Goal: Navigation & Orientation: Understand site structure

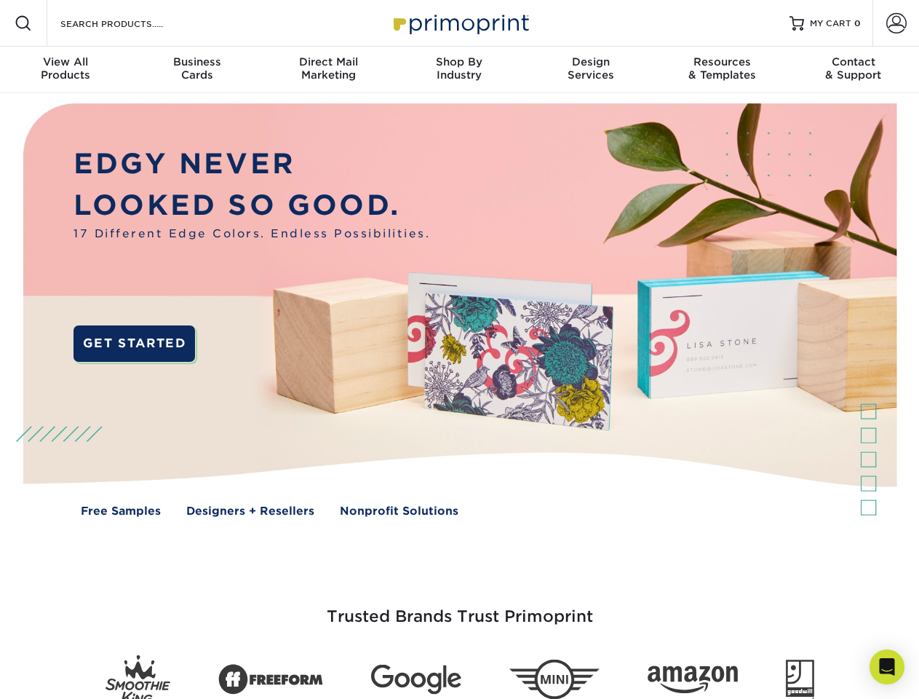
click at [459, 349] on img at bounding box center [459, 320] width 910 height 455
click at [23, 23] on span at bounding box center [23, 23] width 17 height 17
click at [896, 23] on span at bounding box center [897, 23] width 20 height 20
click at [66, 70] on div "View All Products" at bounding box center [65, 68] width 131 height 26
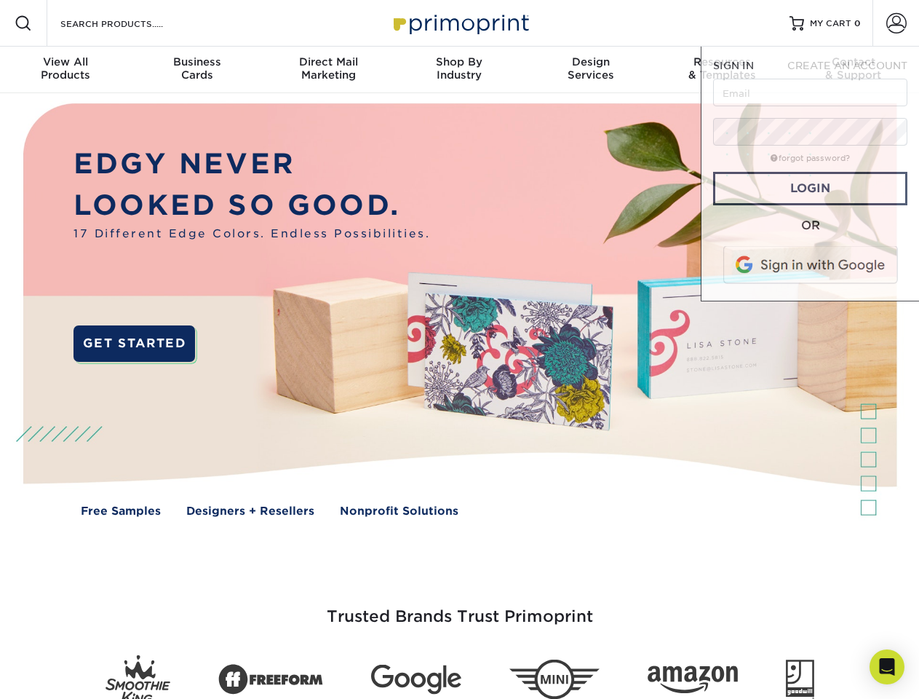
click at [197, 70] on div "Business Cards" at bounding box center [196, 68] width 131 height 26
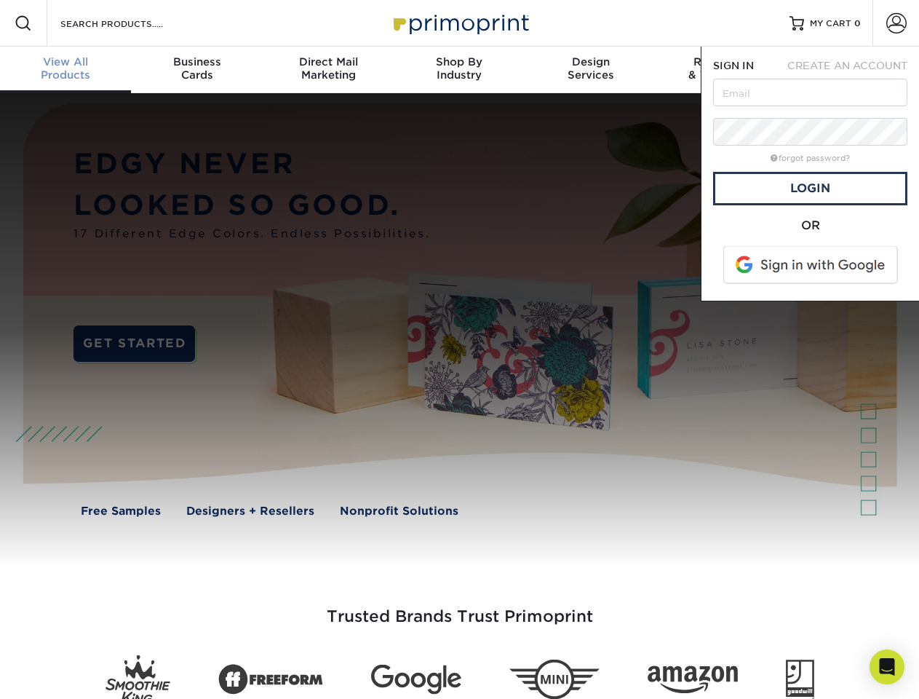
click at [328, 70] on div "Direct Mail Marketing" at bounding box center [328, 68] width 131 height 26
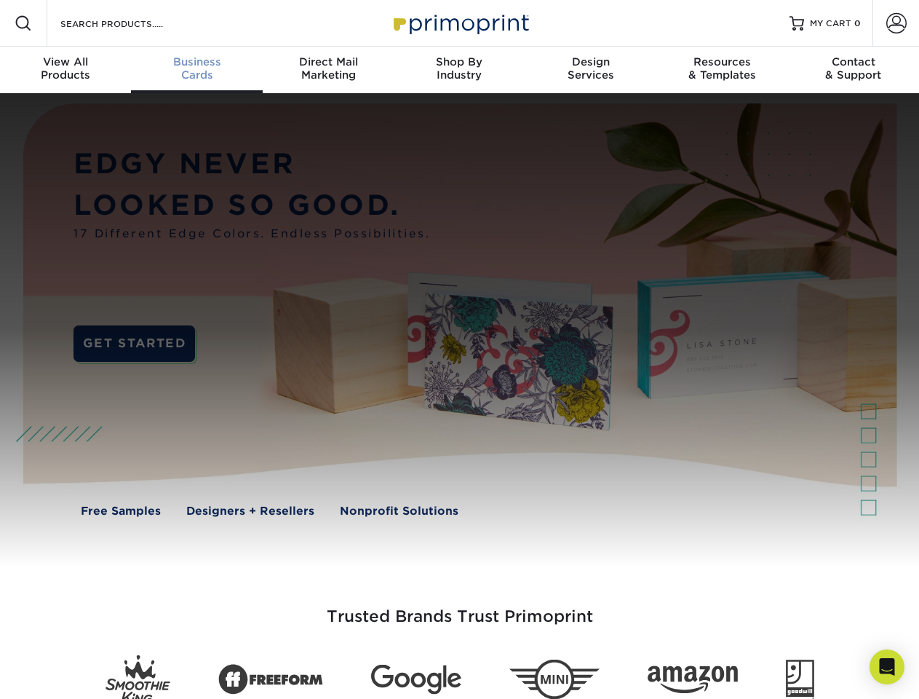
click at [459, 70] on div "Shop By Industry" at bounding box center [459, 68] width 131 height 26
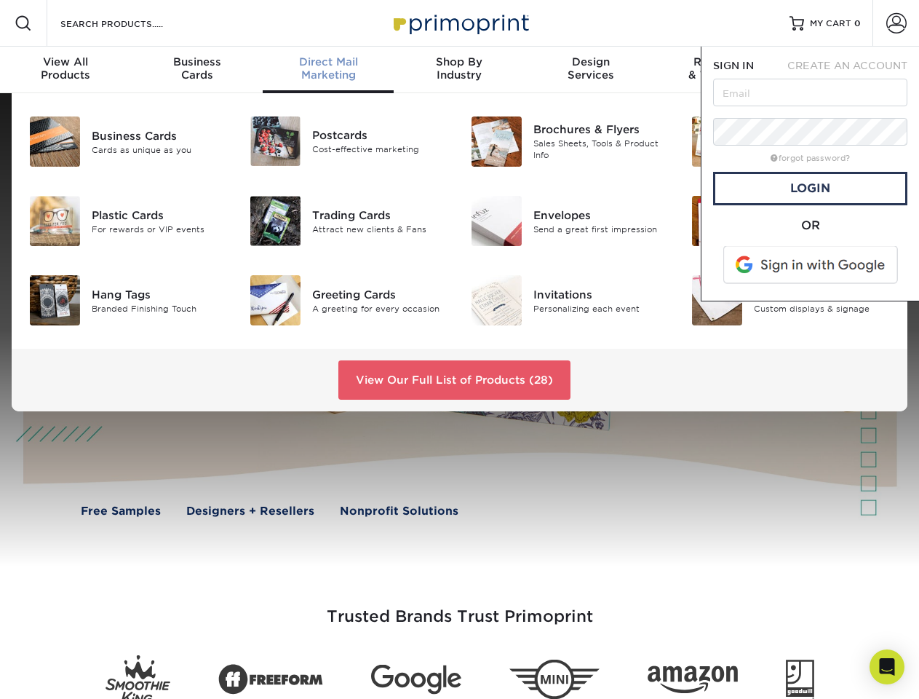
click at [591, 70] on div "Design Services" at bounding box center [591, 68] width 131 height 26
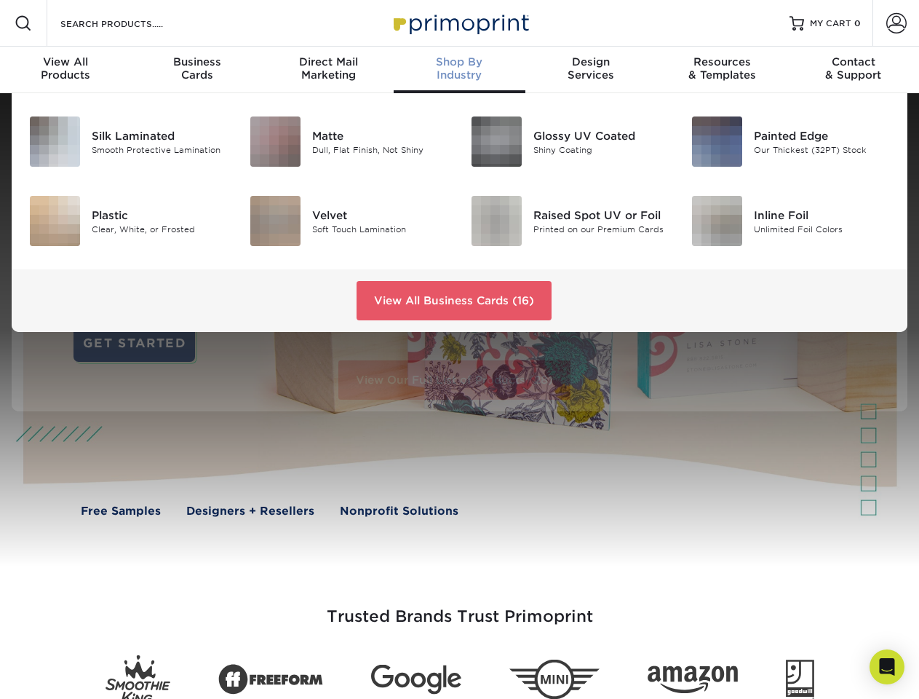
click at [722, 70] on span "SIGN IN" at bounding box center [733, 66] width 41 height 12
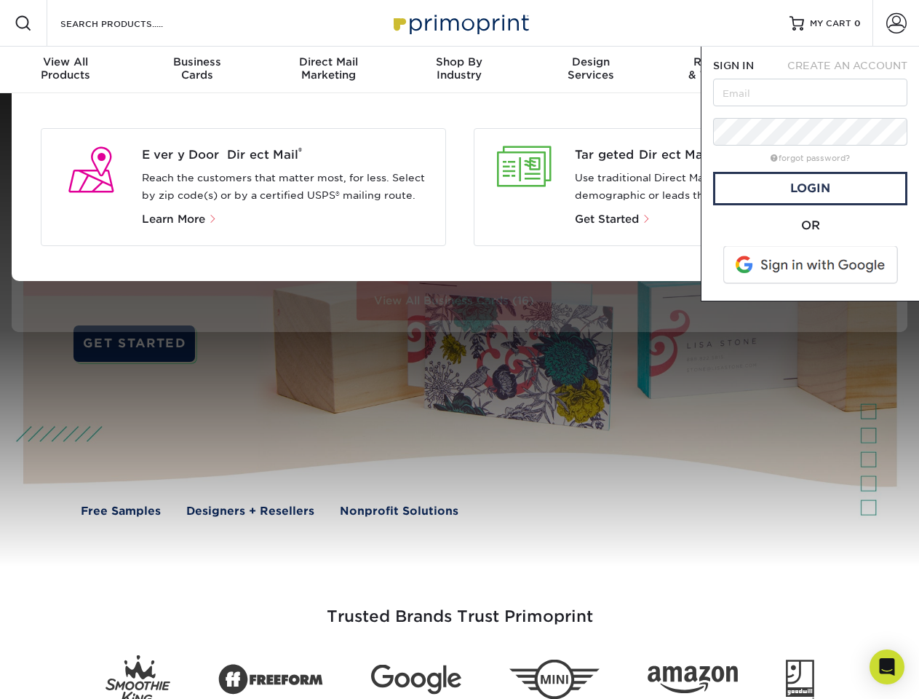
click at [854, 70] on div "Contact & Support" at bounding box center [853, 68] width 131 height 26
